Goal: Information Seeking & Learning: Learn about a topic

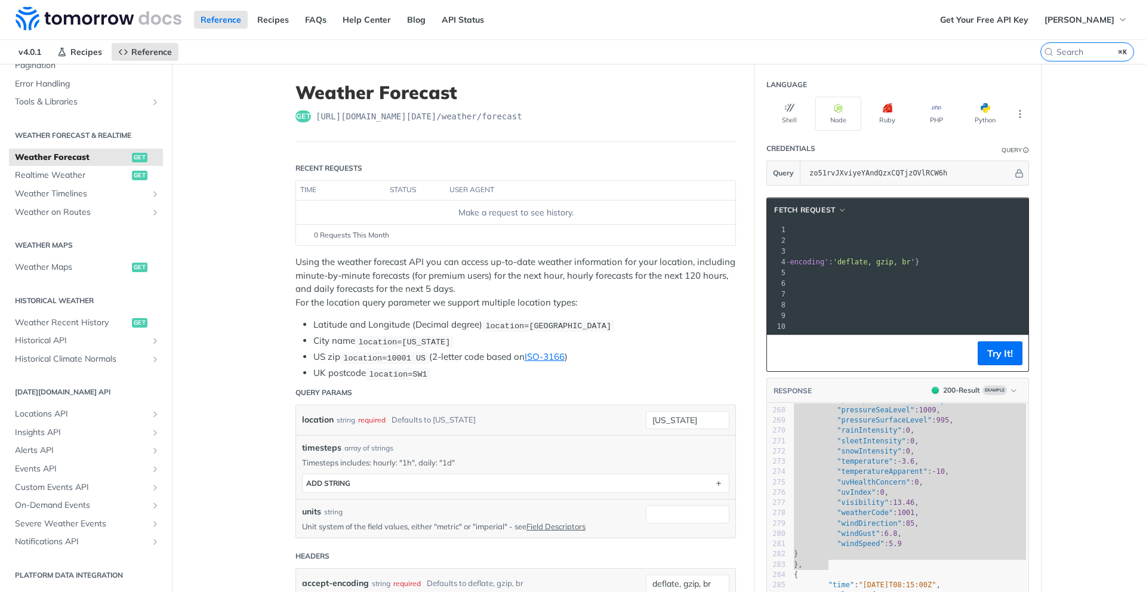
scroll to position [2750, 0]
click at [84, 193] on span "Weather Timelines" at bounding box center [81, 194] width 133 height 12
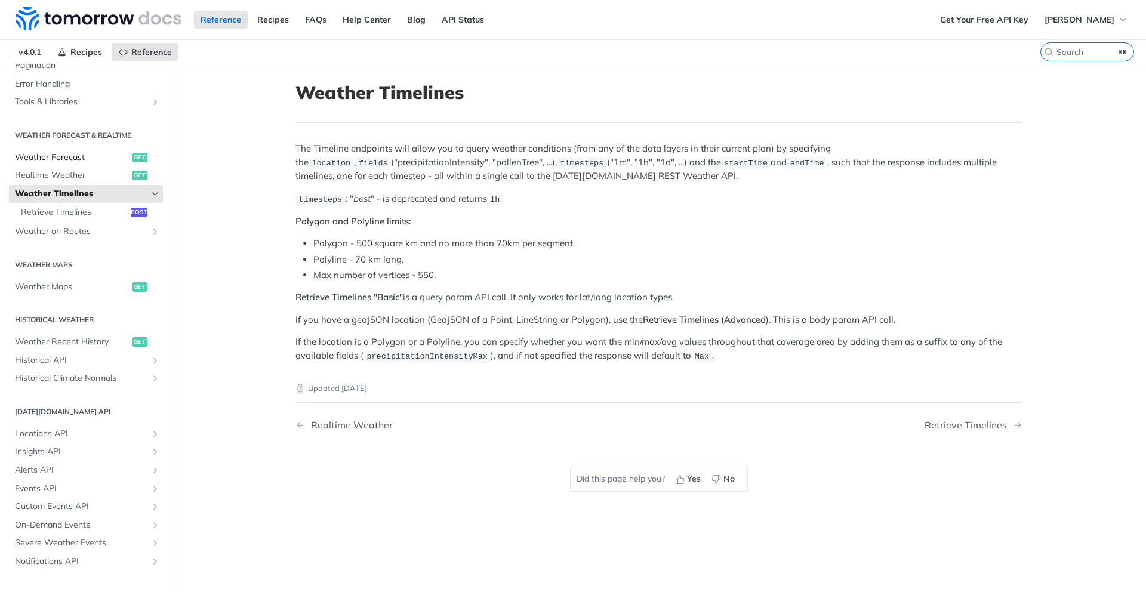
click at [73, 159] on span "Weather Forecast" at bounding box center [72, 158] width 114 height 12
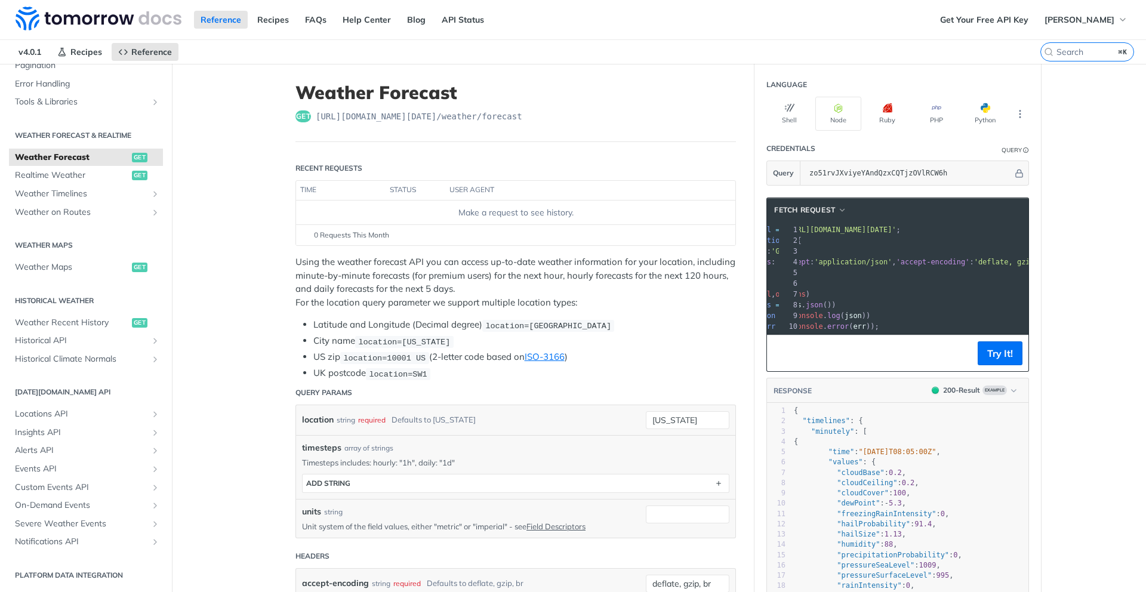
scroll to position [0, 79]
click at [72, 194] on span "Weather Timelines" at bounding box center [81, 194] width 133 height 12
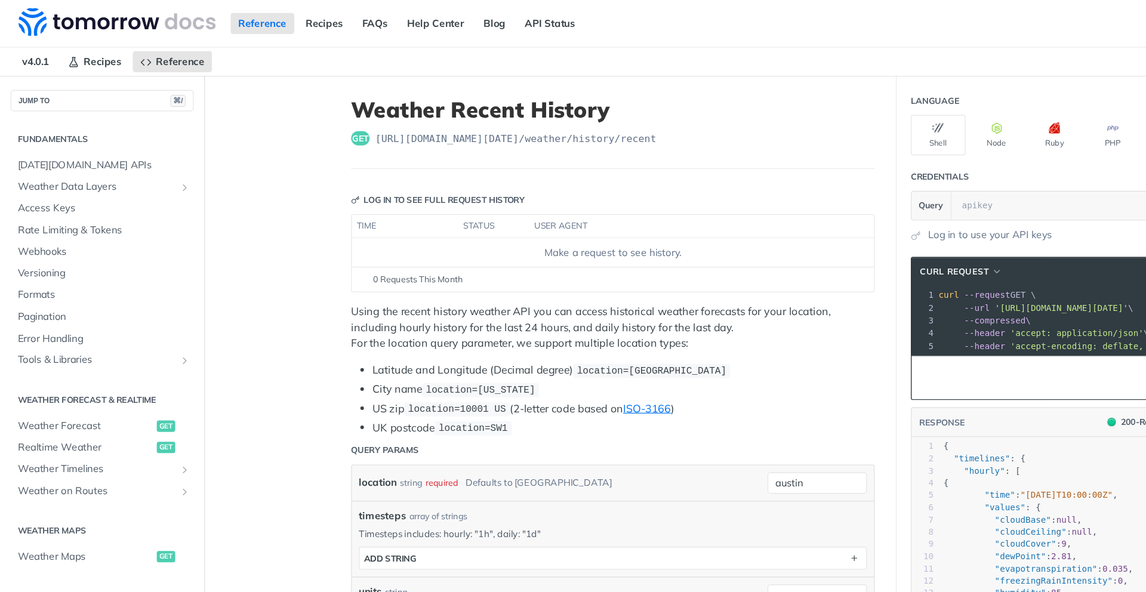
scroll to position [42, 0]
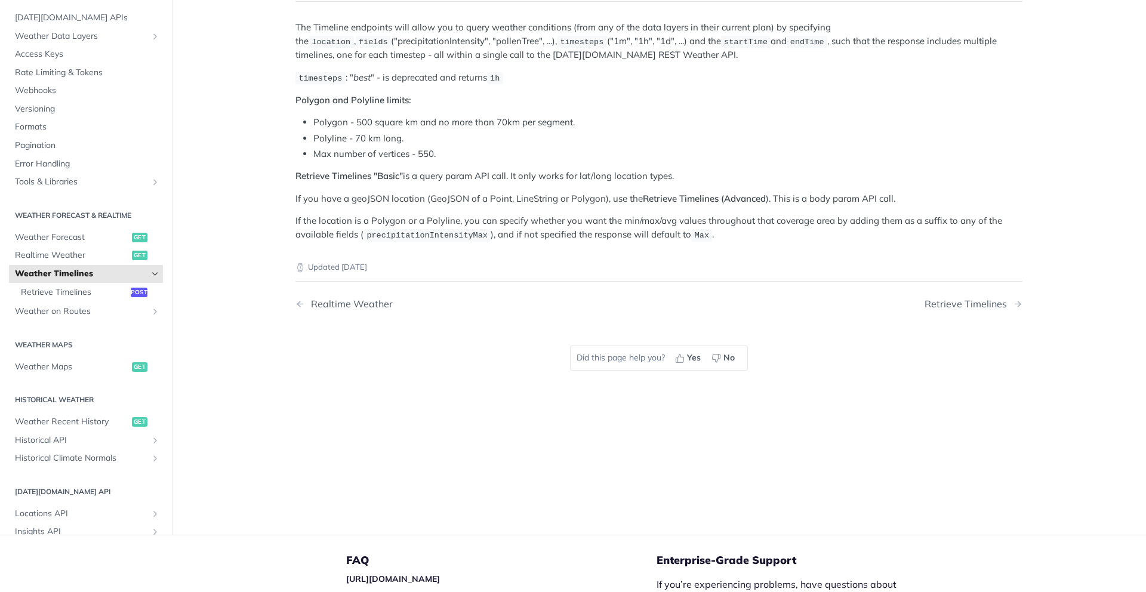
scroll to position [82, 0]
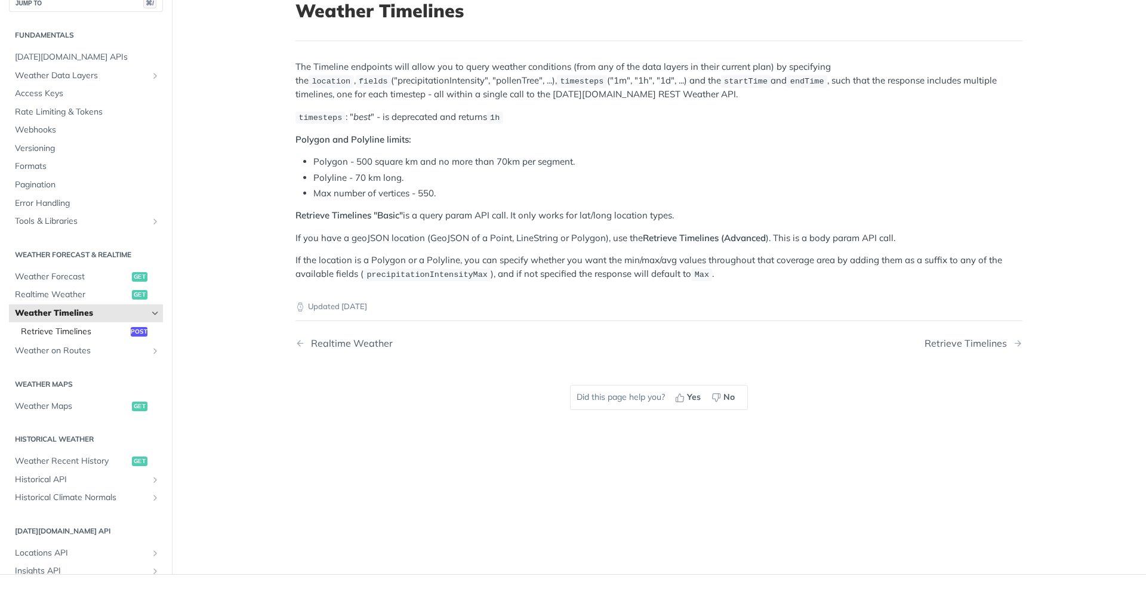
click at [85, 330] on span "Retrieve Timelines" at bounding box center [74, 332] width 107 height 12
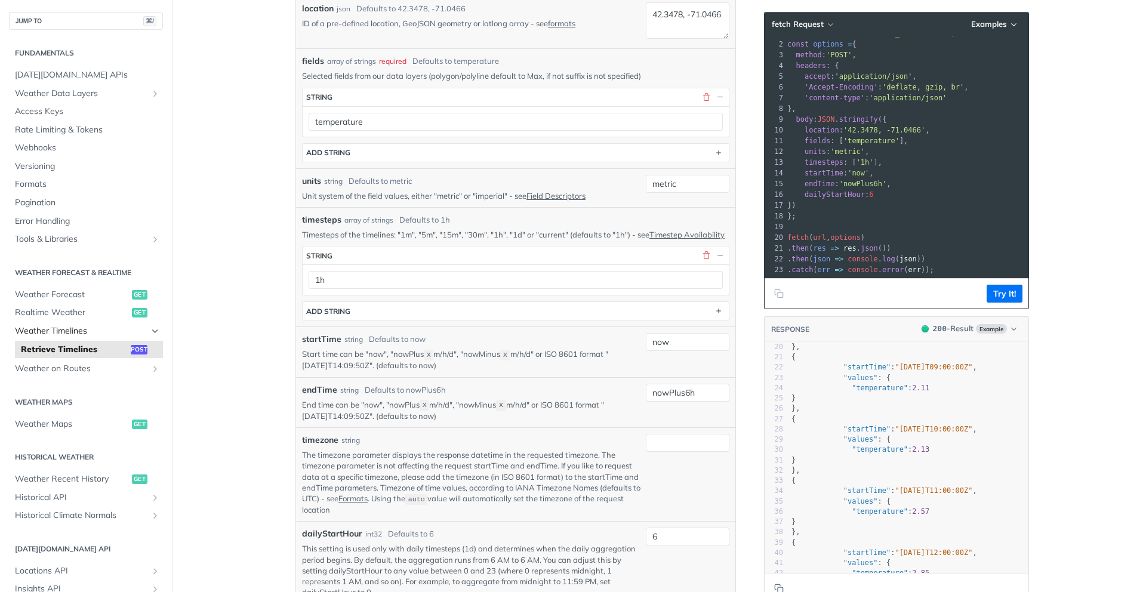
click at [75, 331] on span "Weather Timelines" at bounding box center [81, 331] width 133 height 12
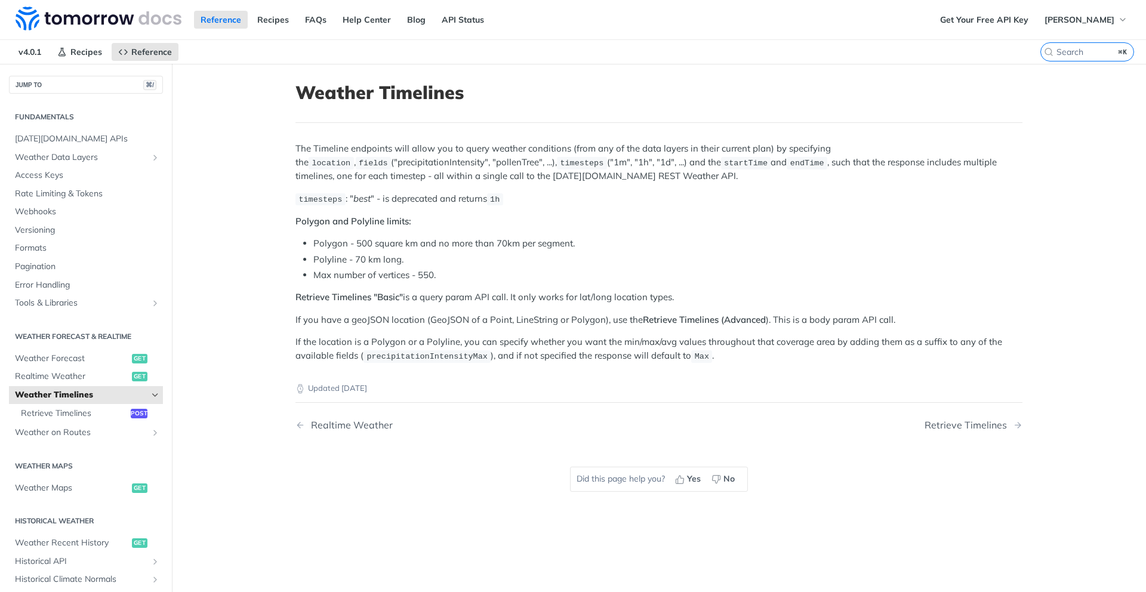
scroll to position [201, 0]
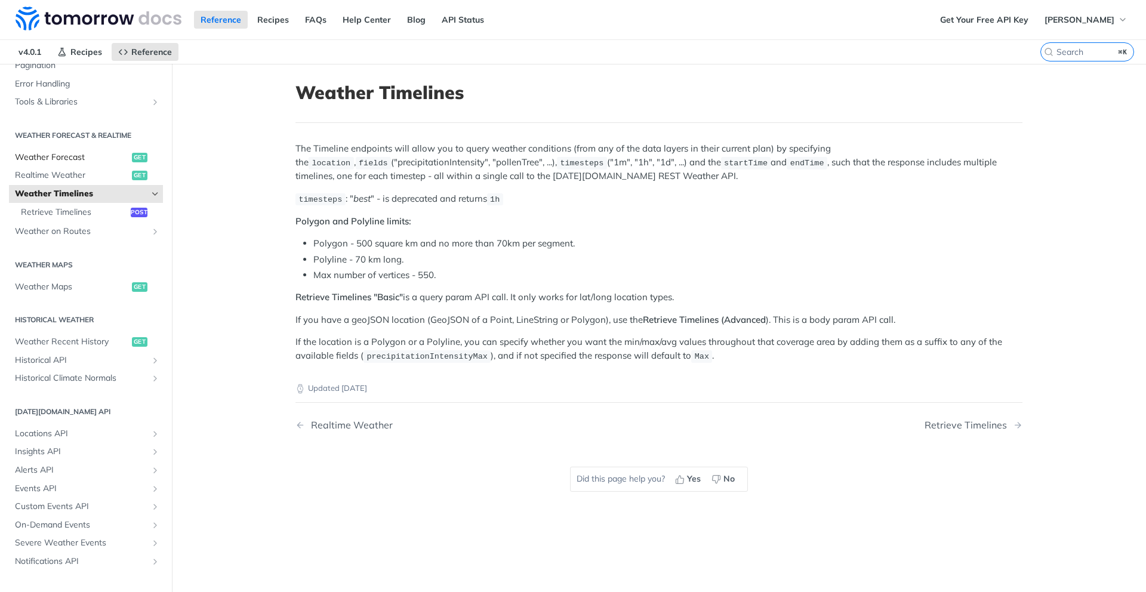
click at [91, 159] on span "Weather Forecast" at bounding box center [72, 158] width 114 height 12
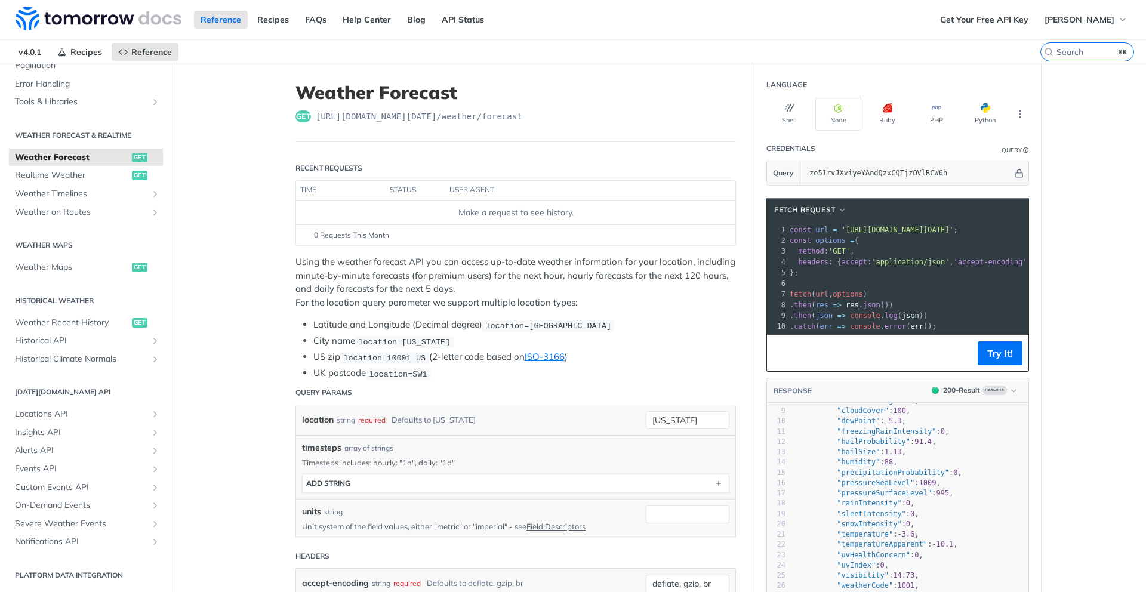
scroll to position [92, 0]
type textarea ""hailProbability": 91.4, "hailSize": 1.13,"
drag, startPoint x: 837, startPoint y: 430, endPoint x: 926, endPoint y: 437, distance: 88.7
click at [926, 437] on div "1 { 2 "timelines" : { 3 "minutely" : [ 4 { 5 "time" : "[DATE]T08:05:00Z" , 6 "v…" at bounding box center [909, 580] width 237 height 535
